Goal: Book appointment/travel/reservation

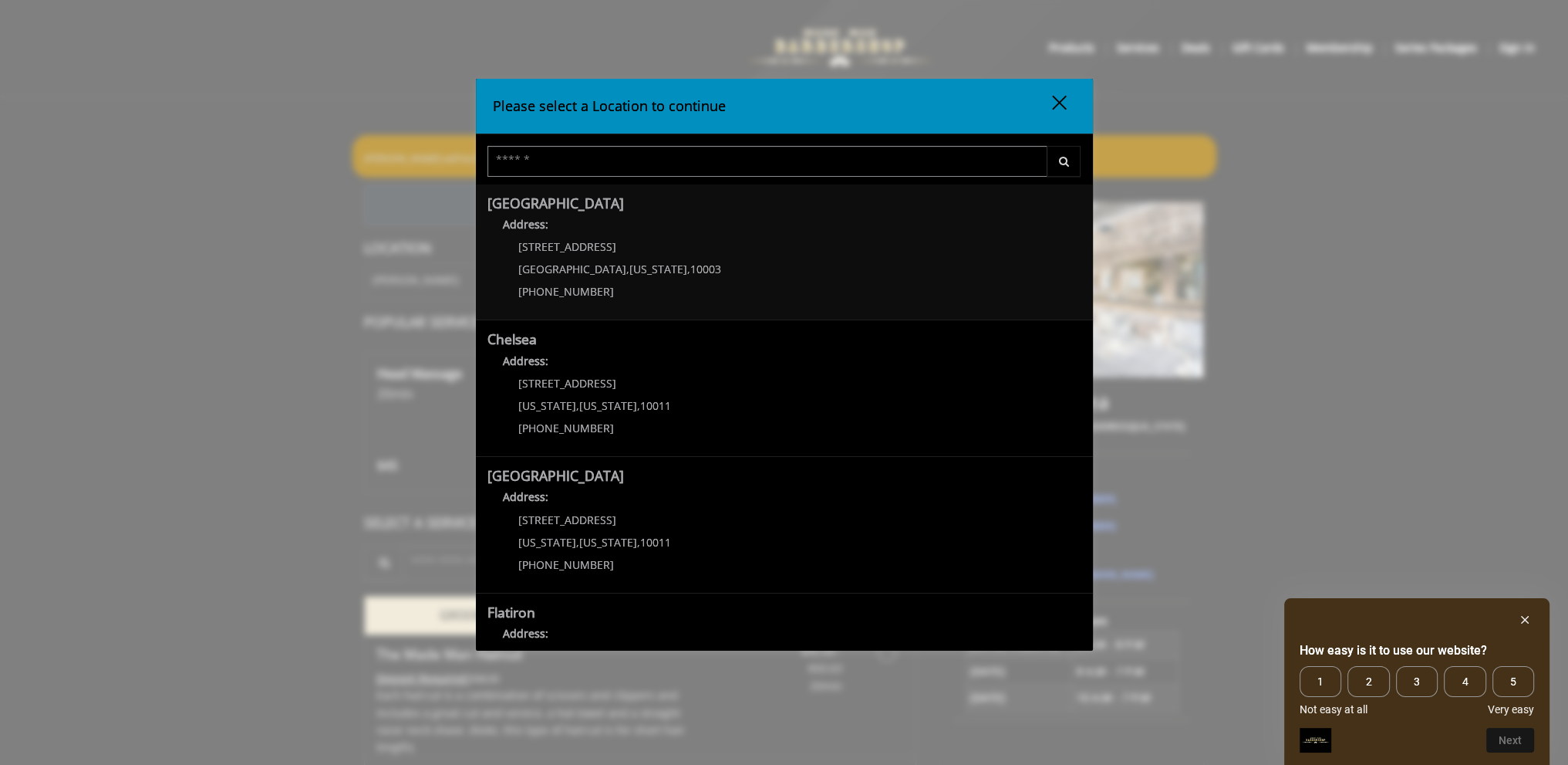
scroll to position [77, 0]
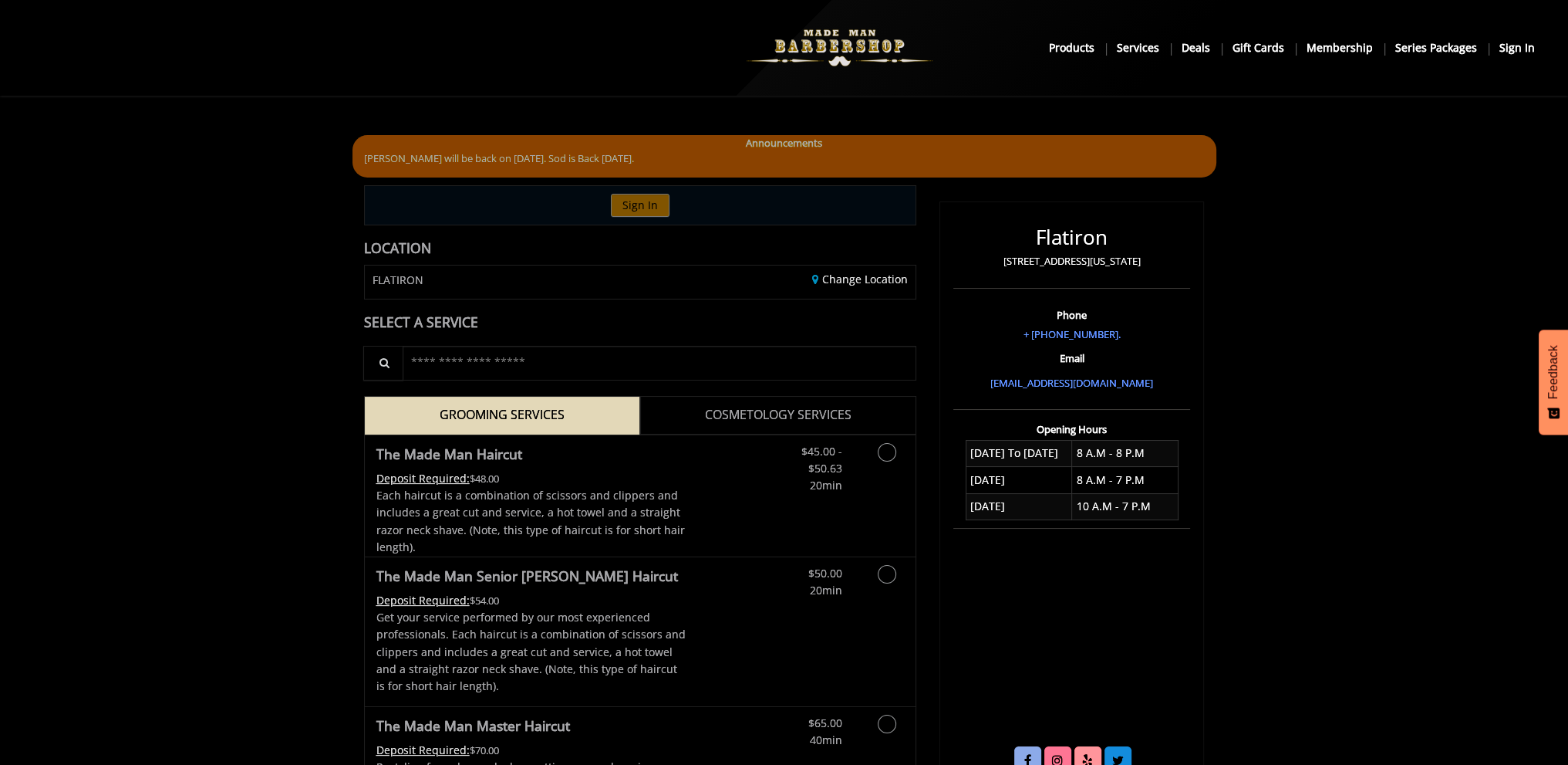
click at [810, 51] on img at bounding box center [839, 48] width 212 height 85
